Goal: Check status: Check status

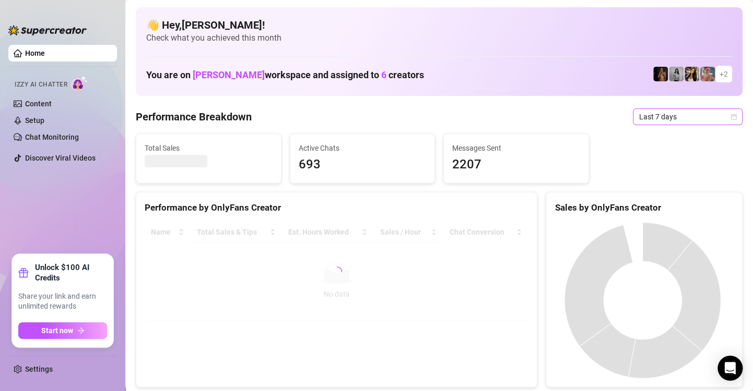
click at [731, 119] on icon "calendar" at bounding box center [734, 117] width 6 height 6
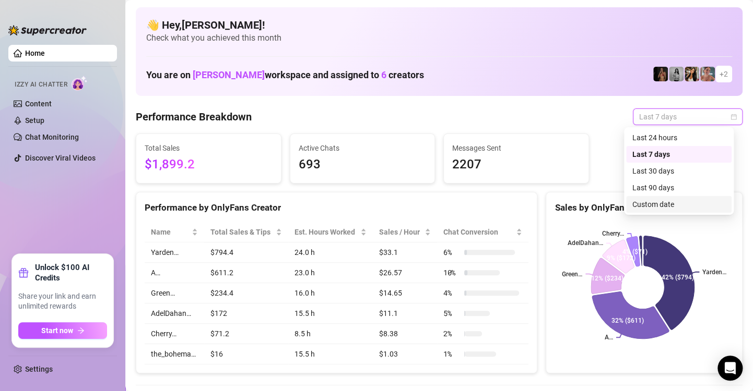
click at [657, 204] on div "Custom date" at bounding box center [678, 204] width 93 height 11
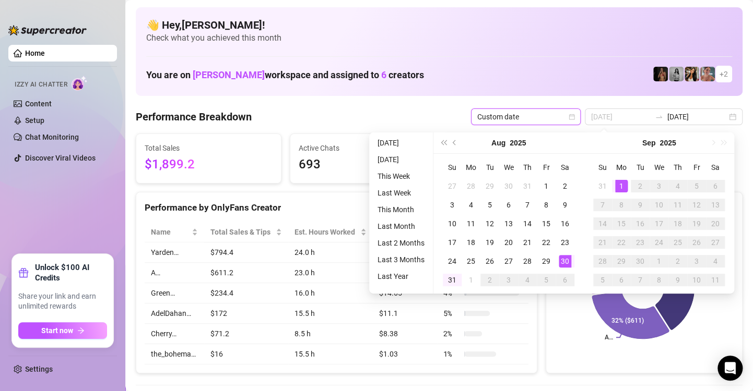
type input "[DATE]"
click at [563, 263] on div "30" at bounding box center [564, 261] width 13 height 13
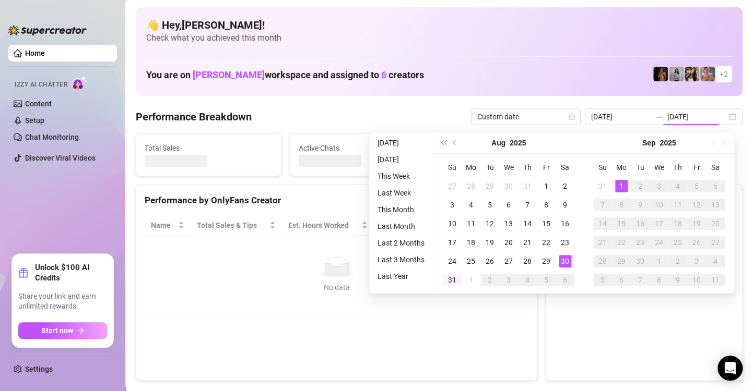
type input "[DATE]"
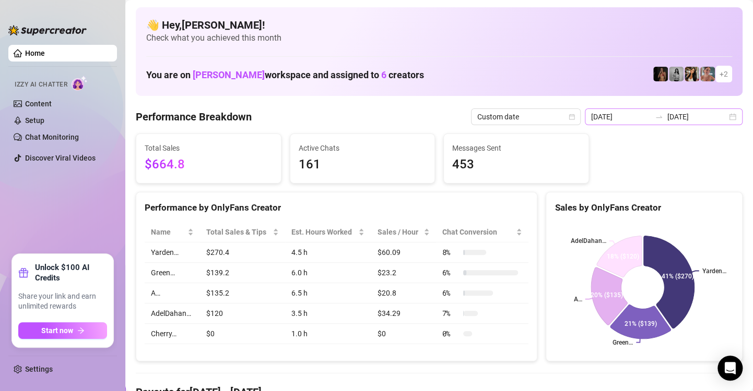
click at [726, 120] on div "[DATE] [DATE]" at bounding box center [663, 117] width 158 height 17
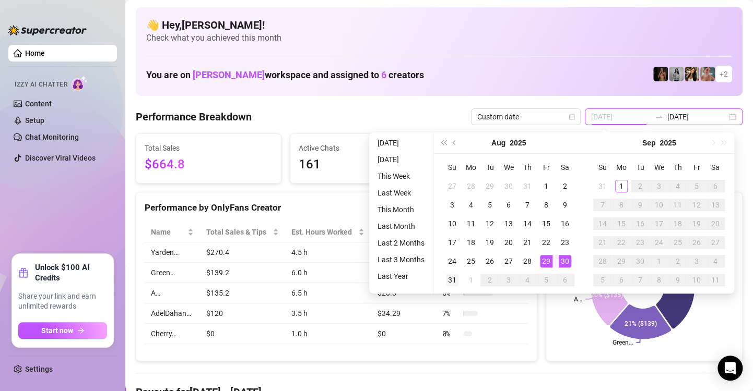
type input "[DATE]"
click at [448, 282] on div "31" at bounding box center [452, 280] width 13 height 13
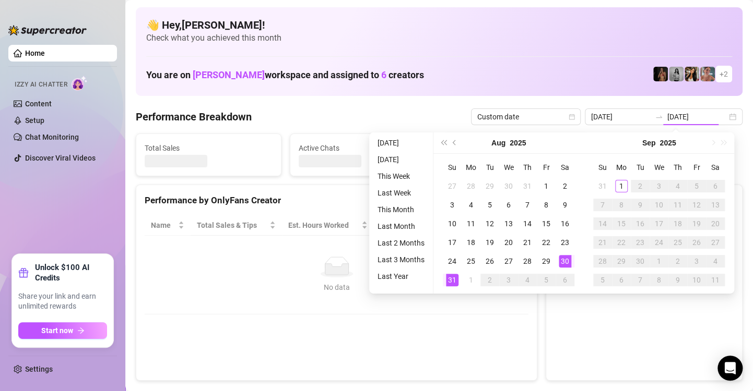
type input "[DATE]"
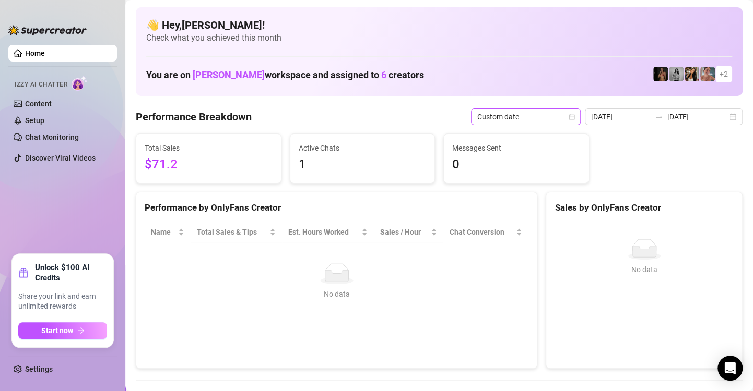
click at [569, 119] on icon "calendar" at bounding box center [572, 117] width 6 height 6
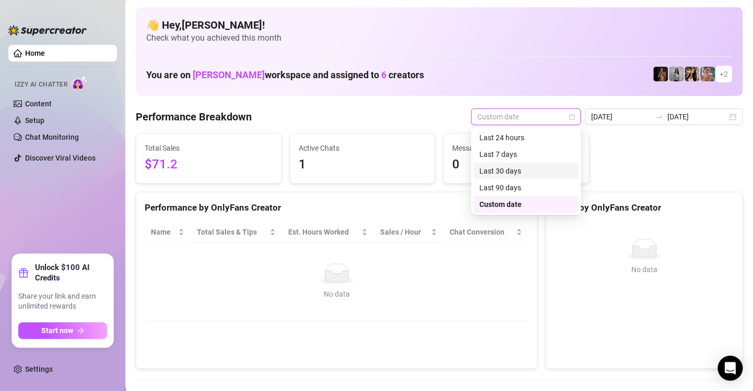
click at [545, 168] on div "Last 30 days" at bounding box center [525, 170] width 93 height 11
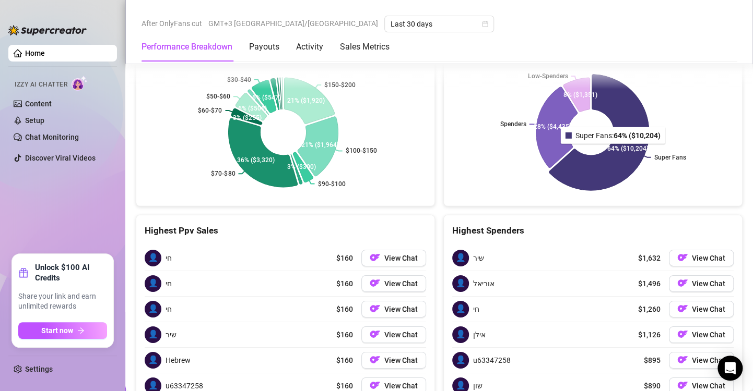
scroll to position [1453, 0]
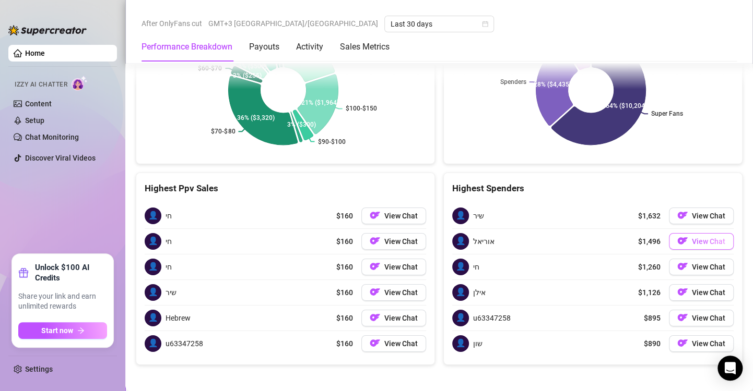
click at [684, 244] on button "View Chat" at bounding box center [701, 241] width 65 height 17
click at [677, 238] on img "button" at bounding box center [682, 241] width 10 height 10
